Goal: Information Seeking & Learning: Learn about a topic

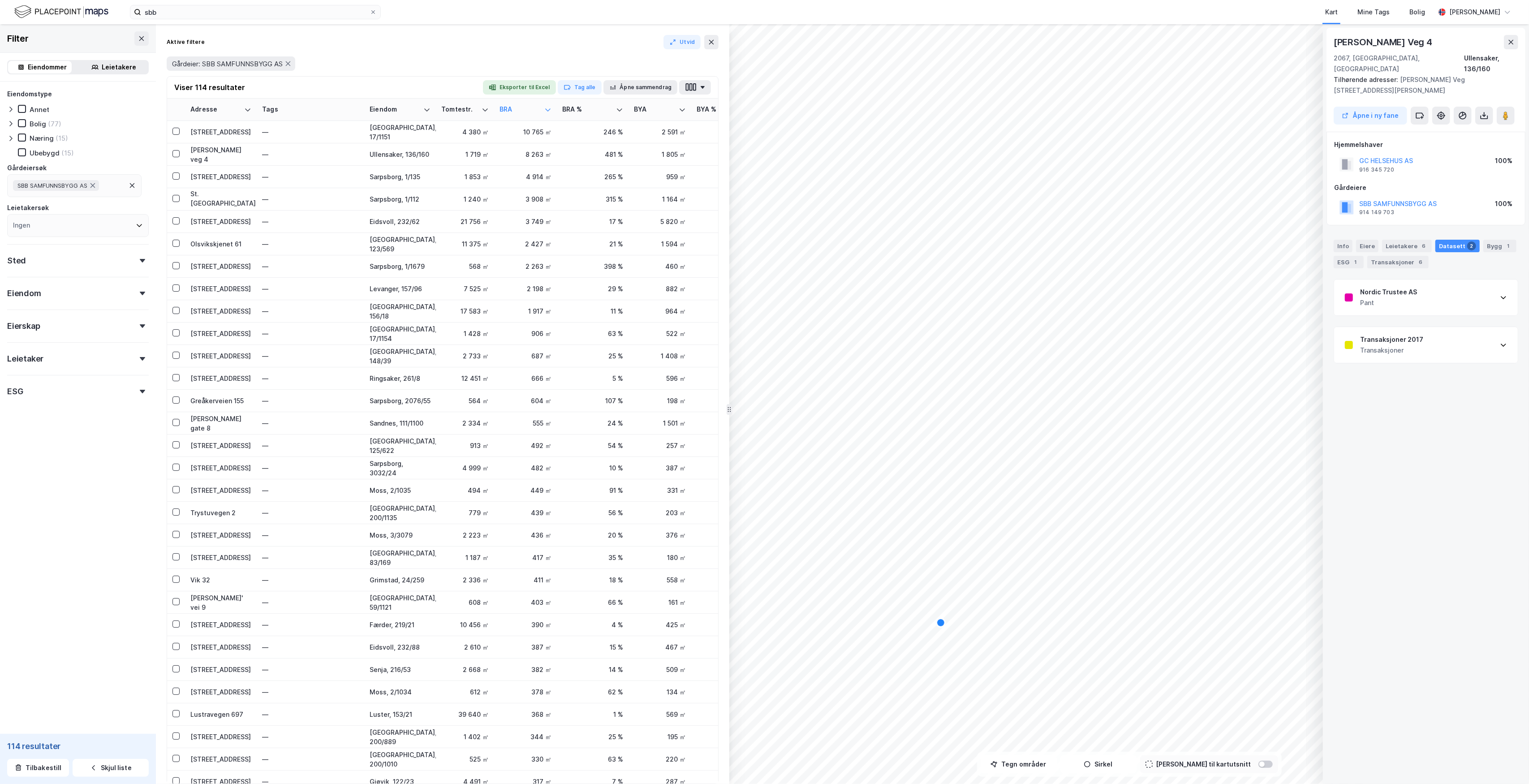
scroll to position [0, 712]
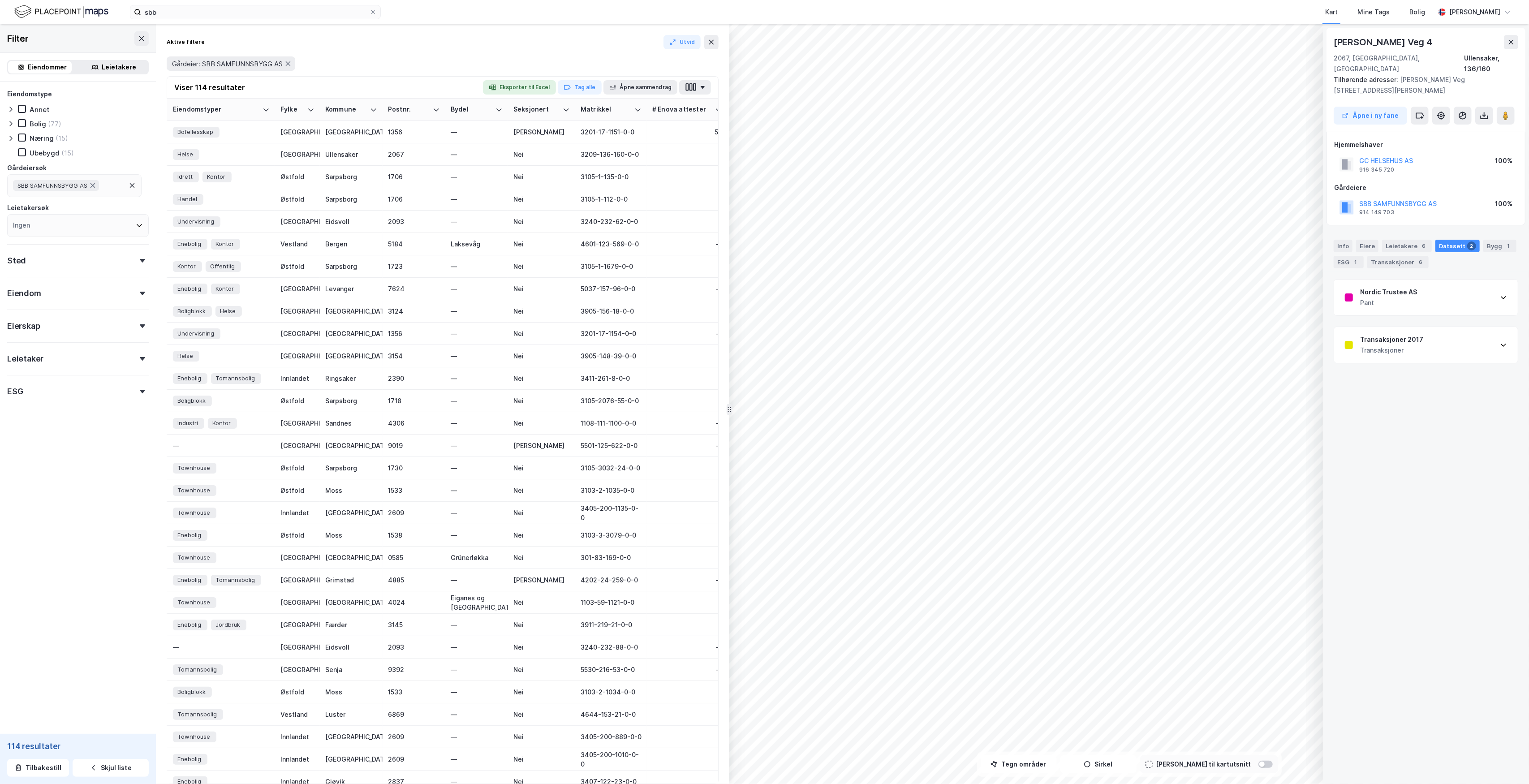
click at [198, 737] on span "Townhouse" at bounding box center [193, 737] width 33 height 9
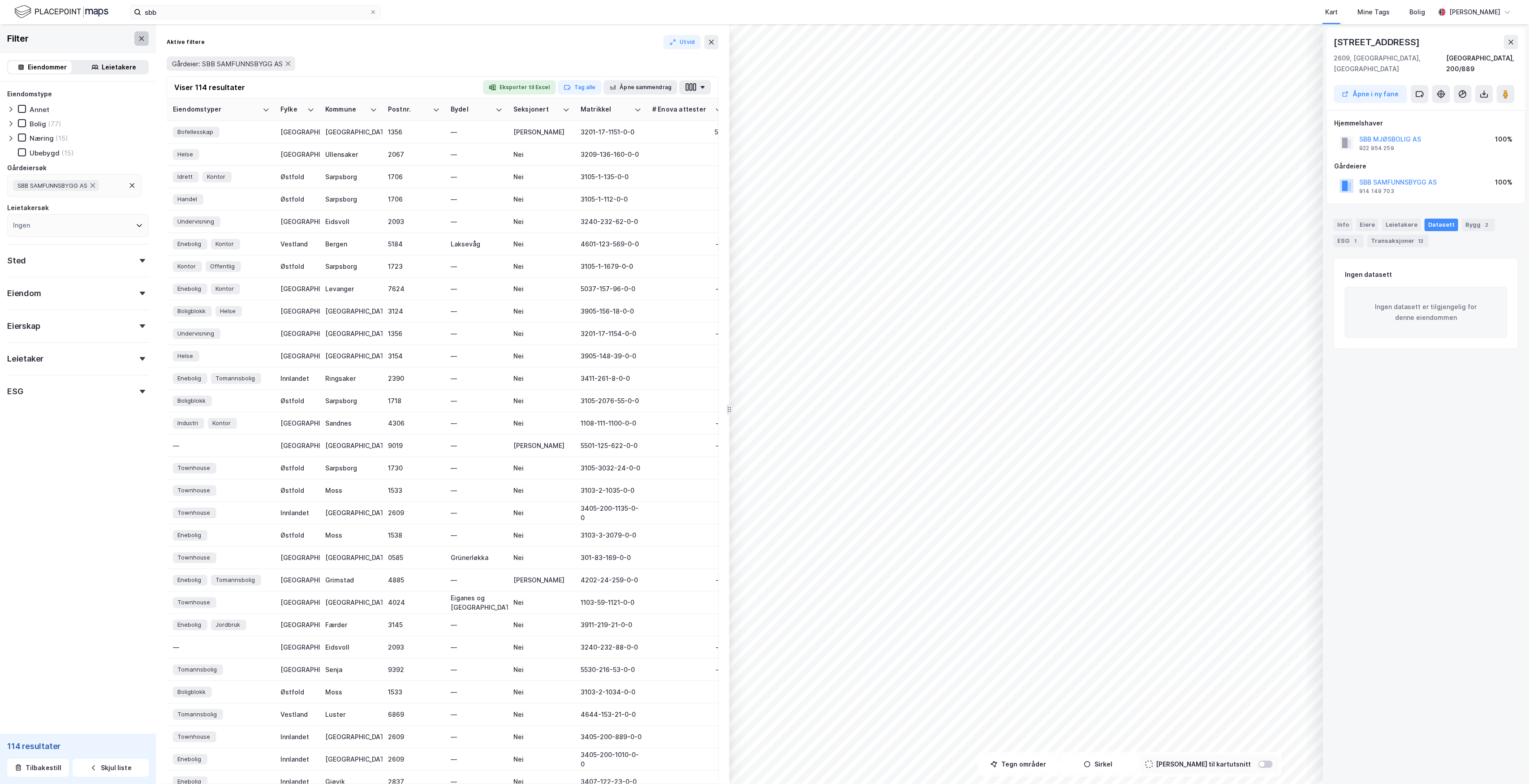
click at [136, 37] on button at bounding box center [141, 39] width 14 height 14
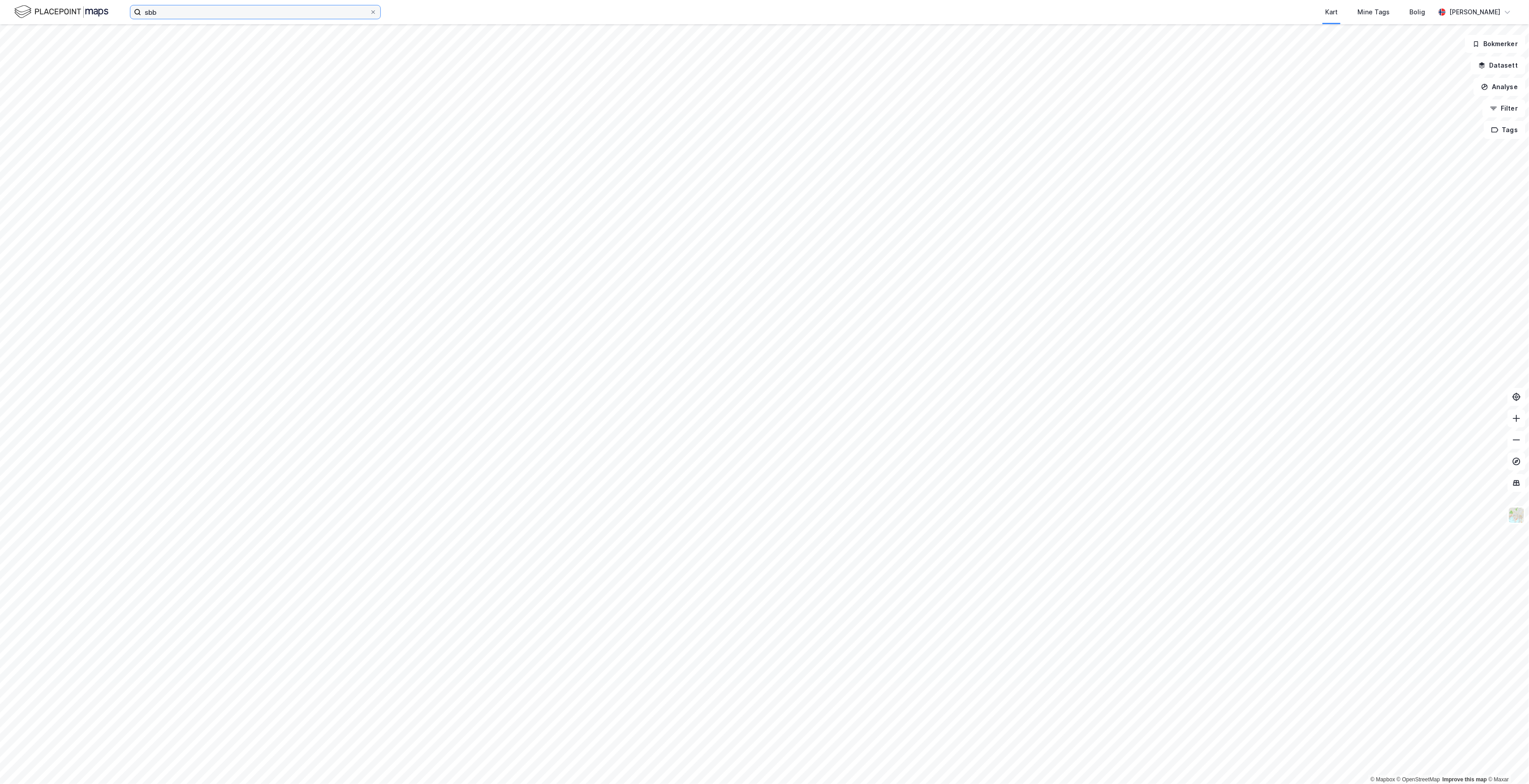
click at [366, 13] on input "sbb" at bounding box center [255, 12] width 229 height 14
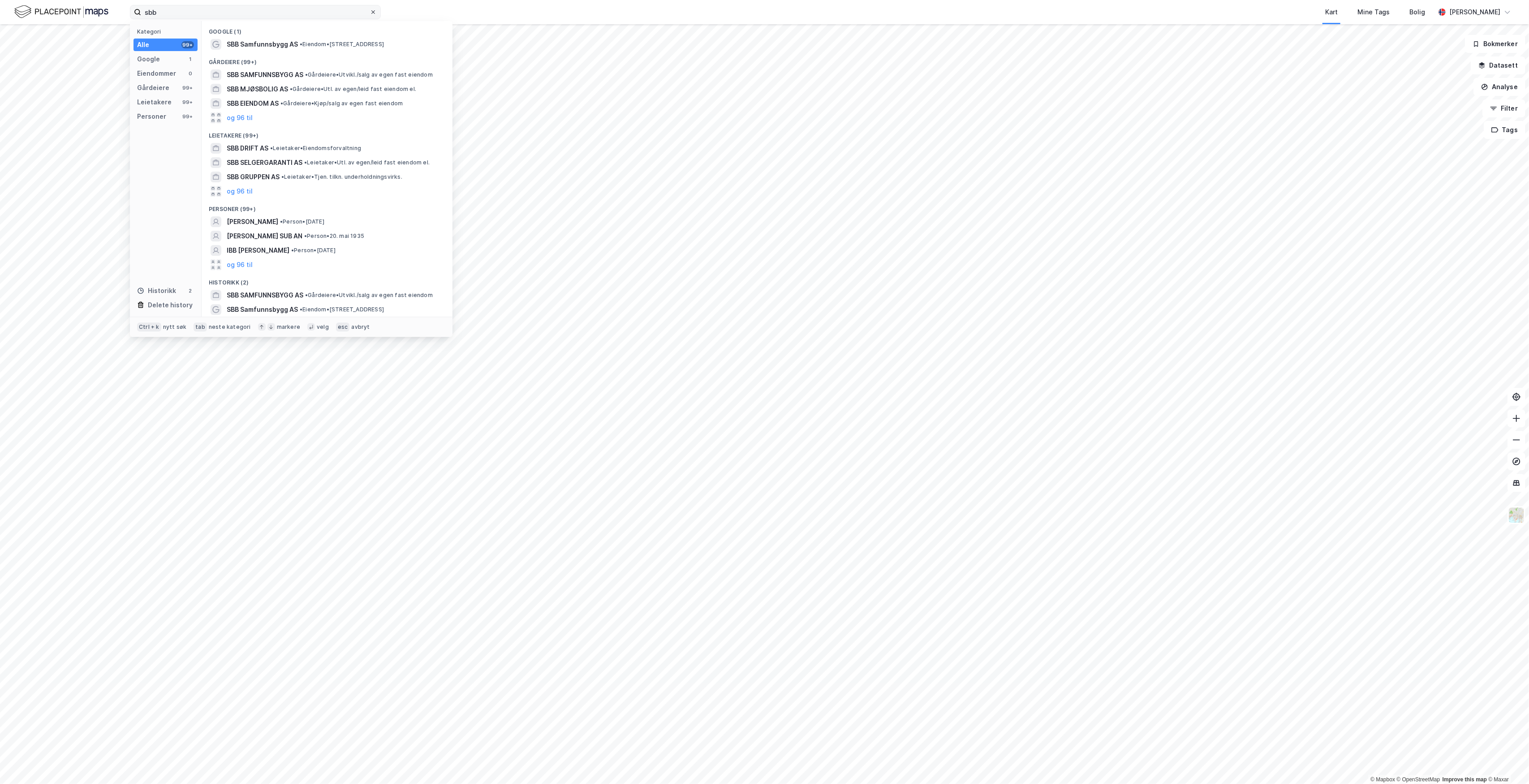
click at [373, 9] on icon at bounding box center [373, 12] width 5 height 5
click at [370, 9] on input "sbb" at bounding box center [255, 12] width 229 height 14
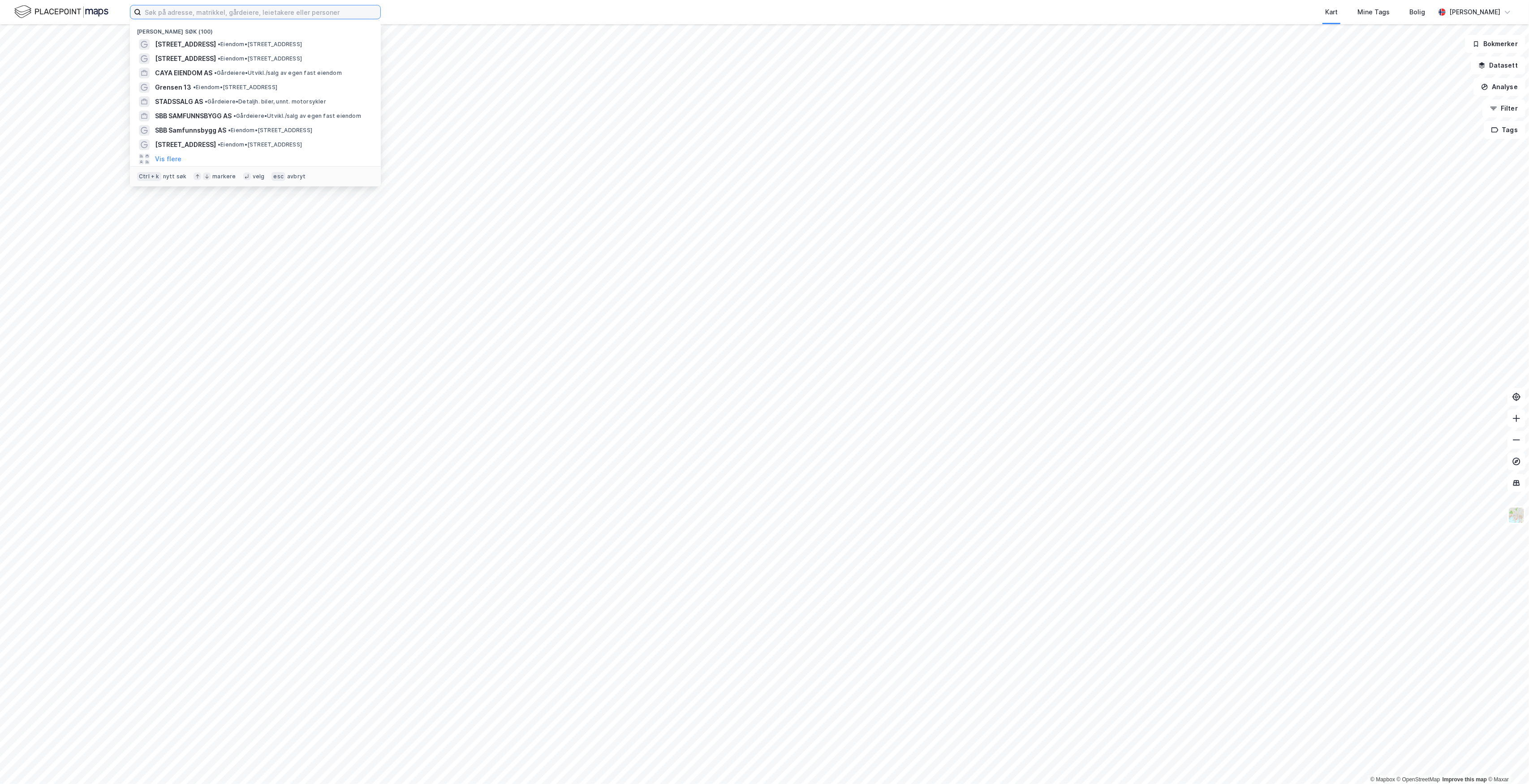
click at [307, 15] on input at bounding box center [261, 12] width 239 height 14
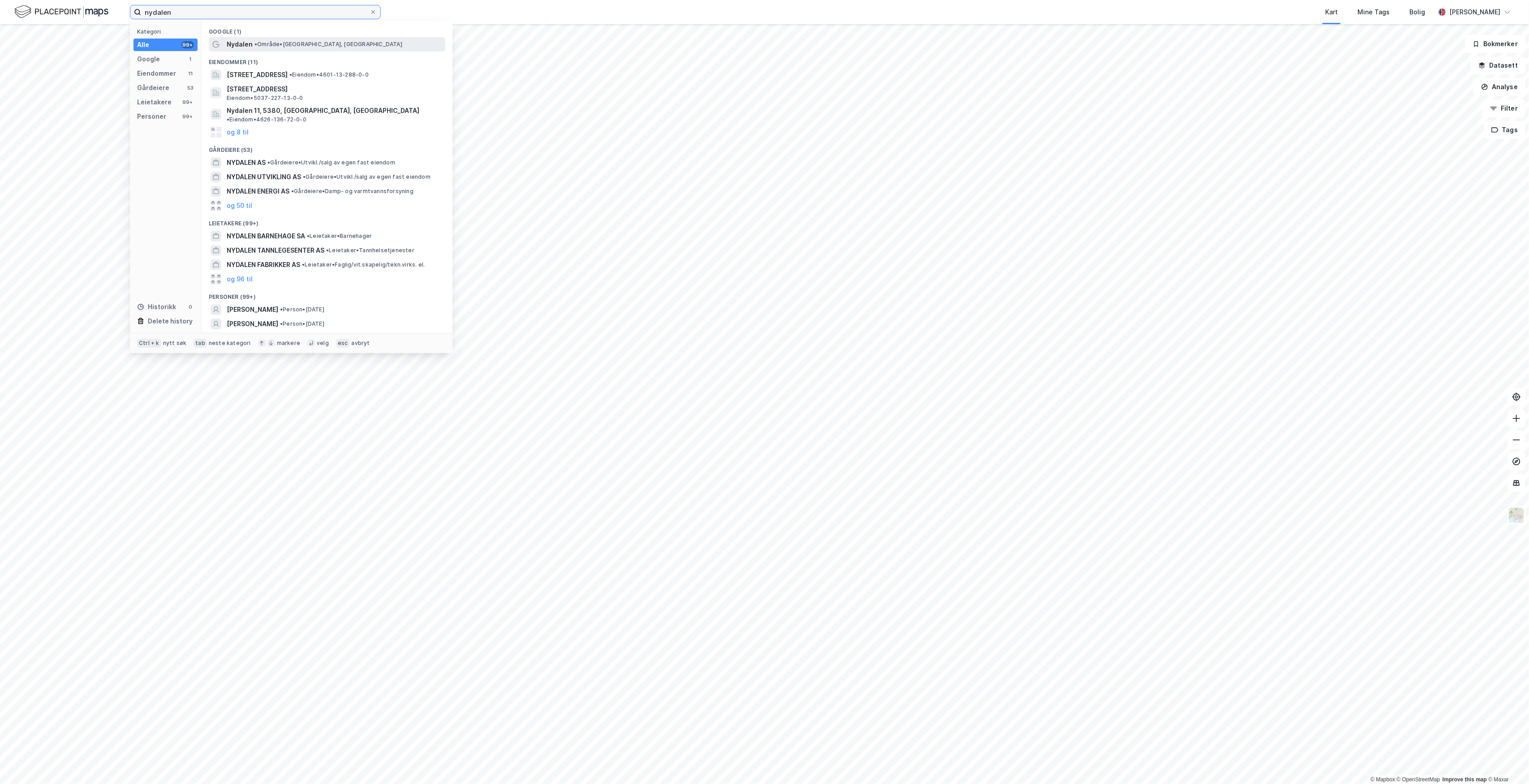
type input "nydalen"
click at [308, 46] on span "• Område • [GEOGRAPHIC_DATA], [GEOGRAPHIC_DATA]" at bounding box center [328, 45] width 148 height 7
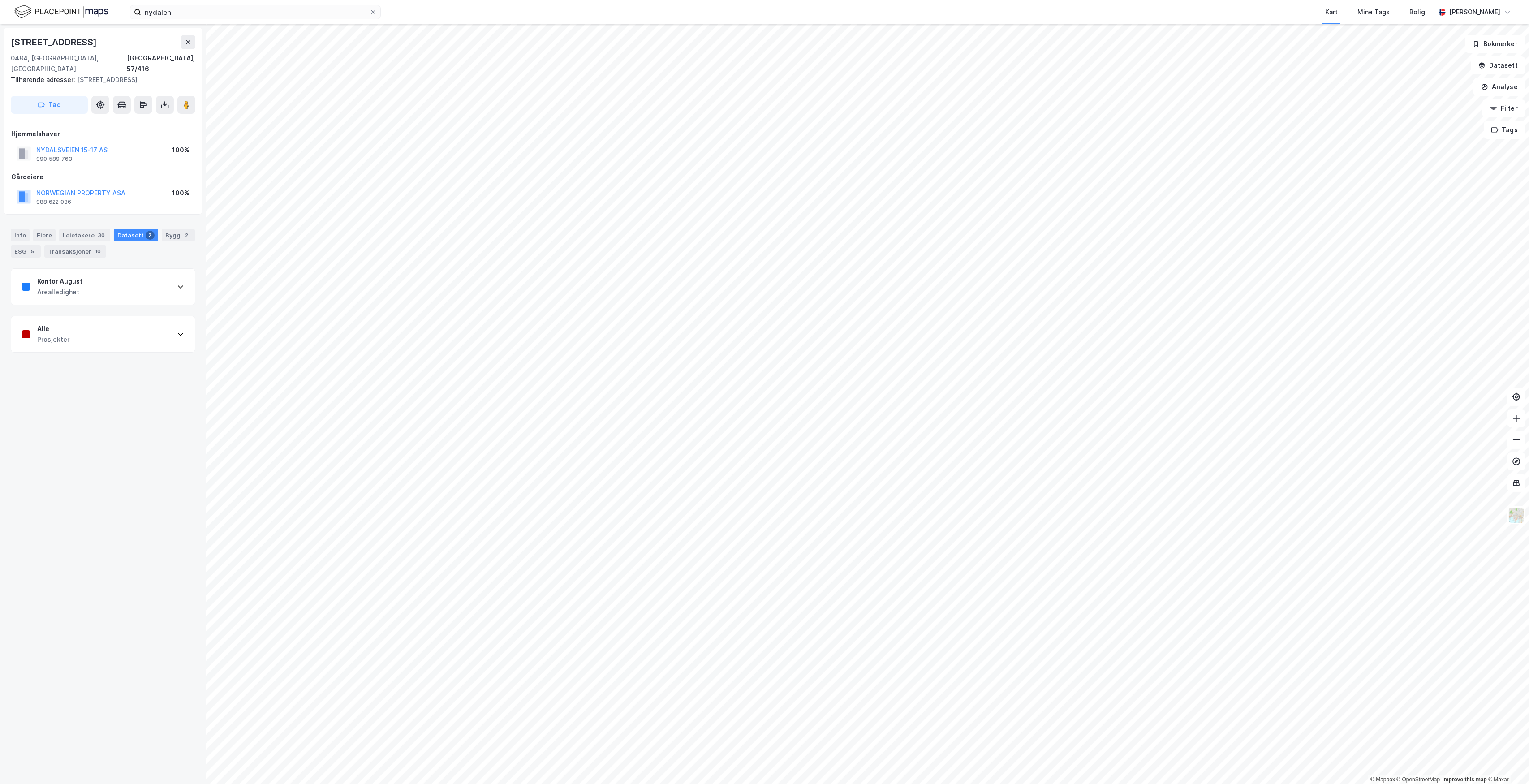
click at [110, 284] on div "Kontor August Arealledighet" at bounding box center [103, 287] width 183 height 36
click at [83, 450] on div "[URL][DOMAIN_NAME]" at bounding box center [52, 454] width 61 height 8
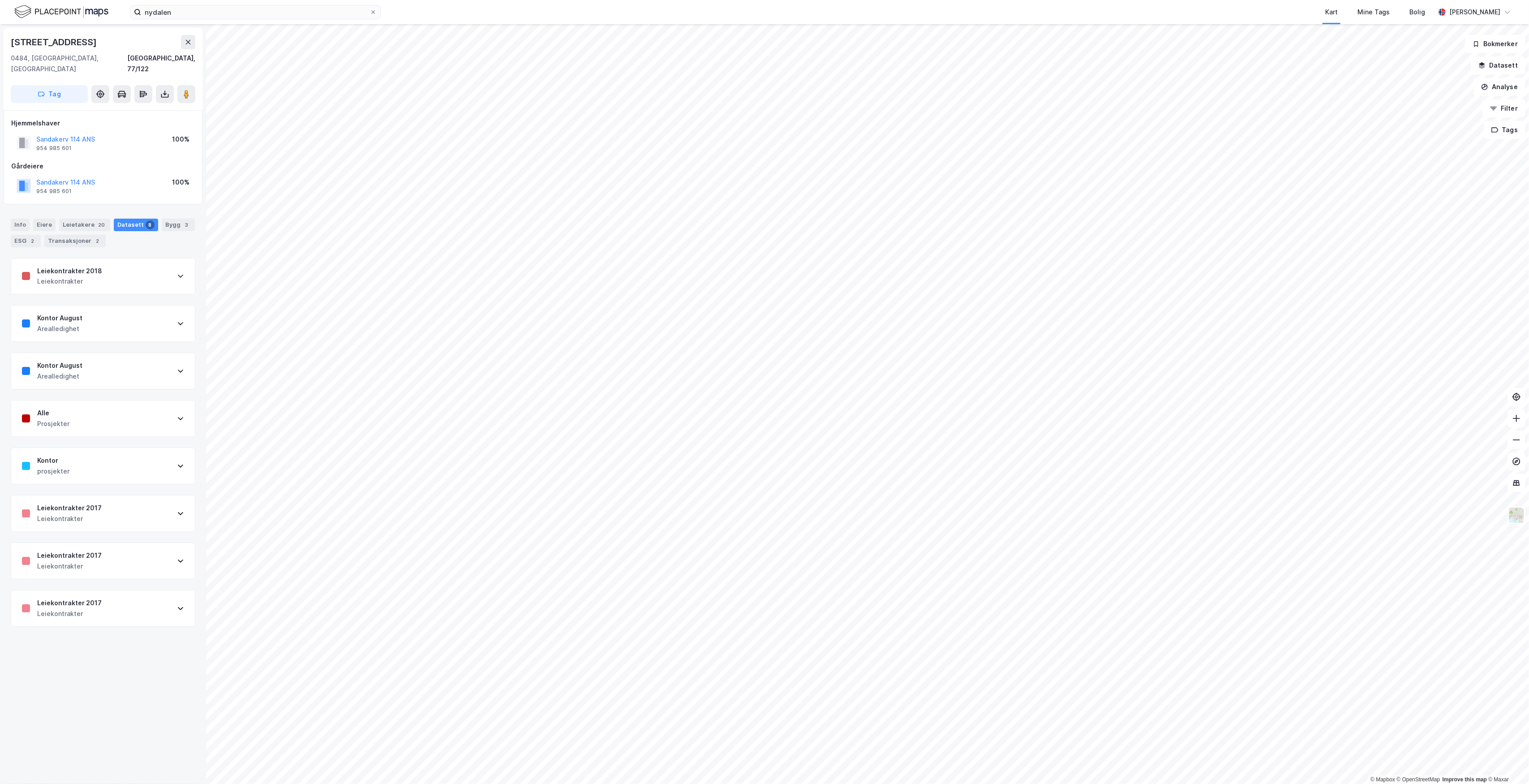
click at [74, 459] on div "Kontor prosjekter" at bounding box center [103, 466] width 183 height 36
click at [87, 414] on div "Alle Prosjekter" at bounding box center [103, 418] width 183 height 36
click at [97, 412] on div "Alle Prosjekter" at bounding box center [103, 418] width 183 height 36
click at [84, 464] on div "Kontor prosjekter" at bounding box center [103, 466] width 183 height 36
click at [92, 321] on div "Kontor August Arealledighet" at bounding box center [103, 323] width 183 height 36
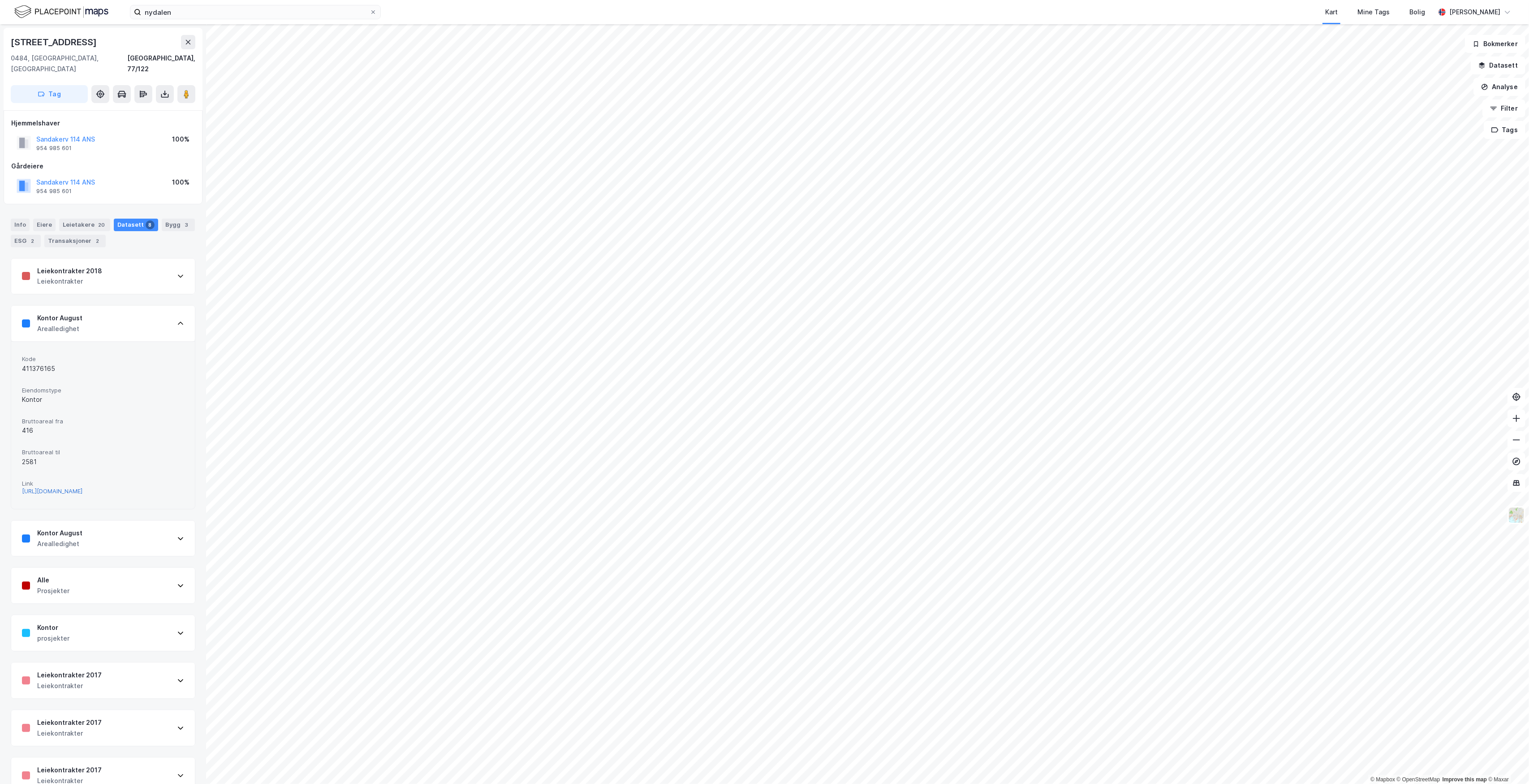
click at [50, 487] on div "[URL][DOMAIN_NAME]" at bounding box center [52, 491] width 61 height 8
click at [179, 85] on button at bounding box center [186, 94] width 18 height 18
